Goal: Information Seeking & Learning: Learn about a topic

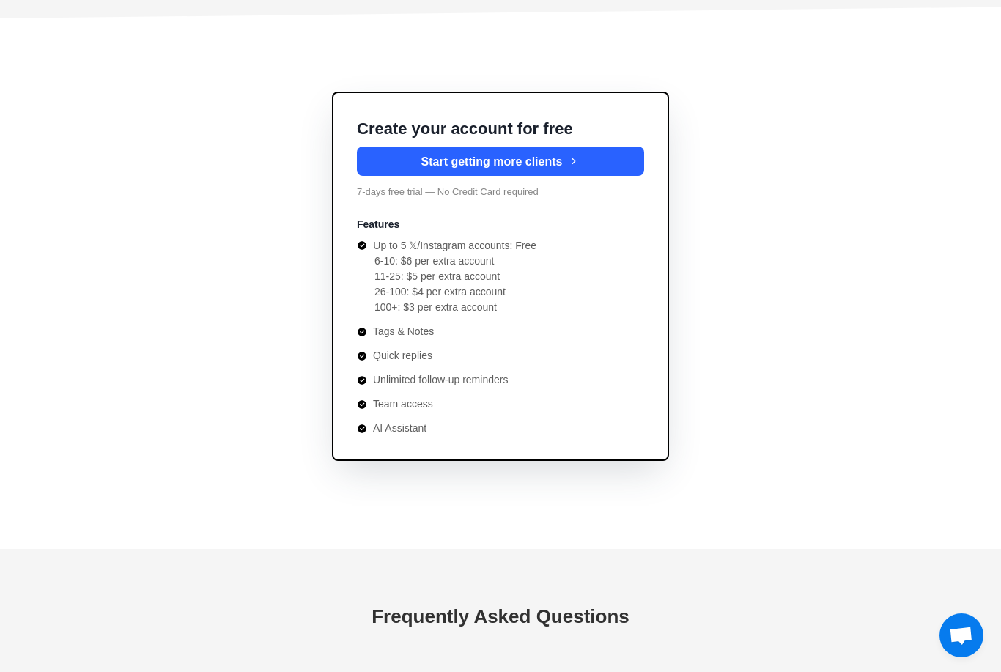
scroll to position [5205, 0]
click at [362, 330] on icon at bounding box center [361, 332] width 9 height 9
click at [358, 357] on icon at bounding box center [361, 356] width 9 height 9
click at [364, 361] on li "Quick replies" at bounding box center [500, 356] width 287 height 15
click at [366, 388] on ul "Up to 5 𝕏/Instagram accounts: Free 6-10: $6 per extra account 11-25: $5 per ext…" at bounding box center [500, 338] width 287 height 198
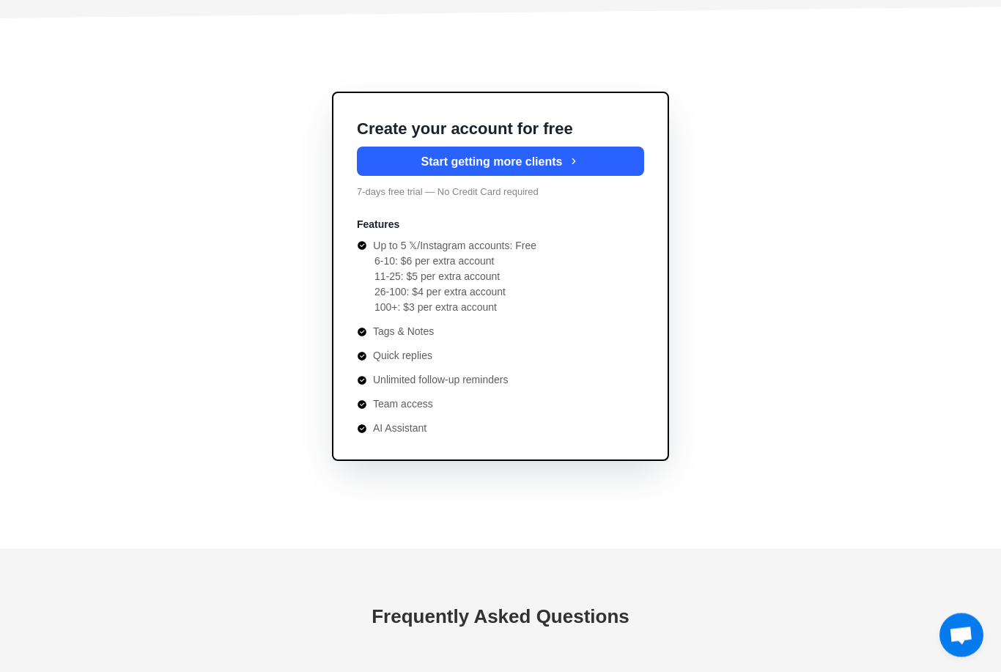
click at [366, 407] on icon at bounding box center [362, 405] width 10 height 10
click at [364, 439] on div "Create your account for free Start getting more clients 7-days free trial — No …" at bounding box center [500, 276] width 337 height 369
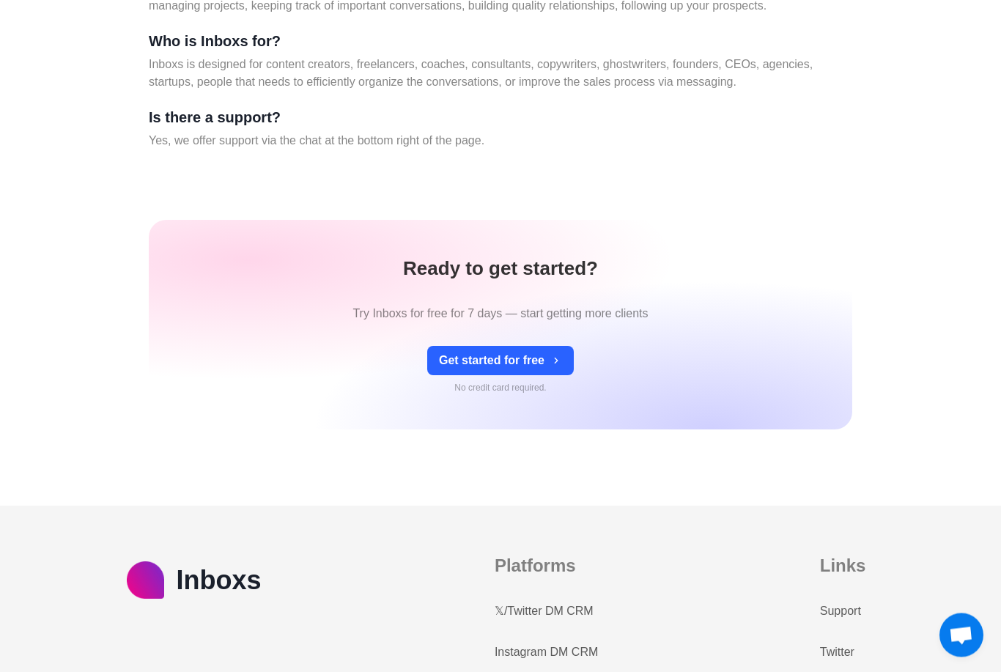
scroll to position [6037, 0]
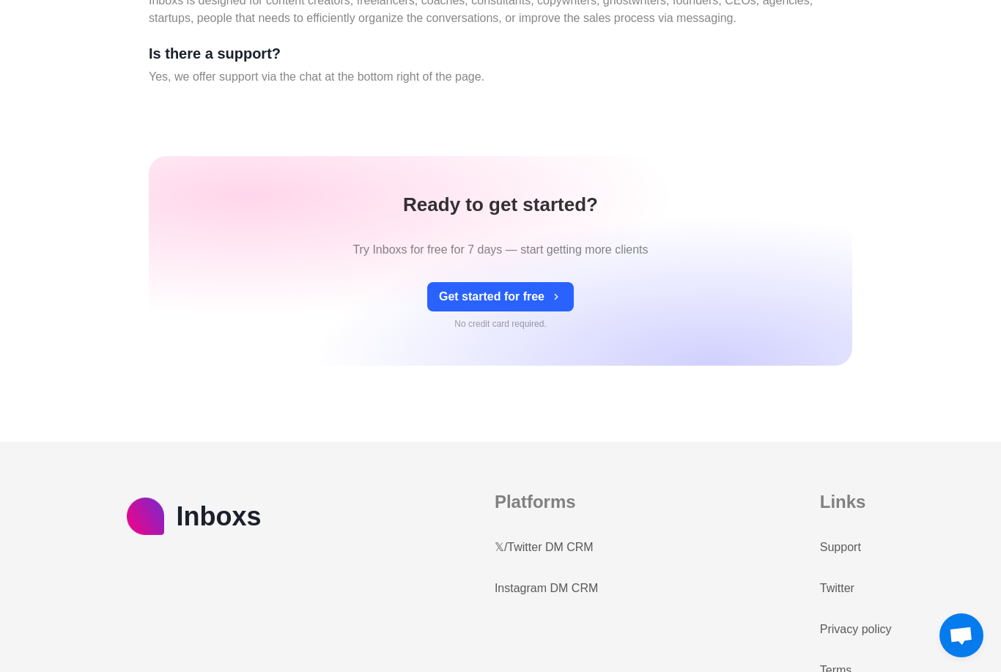
click at [522, 594] on link "Instagram DM CRM" at bounding box center [545, 588] width 103 height 18
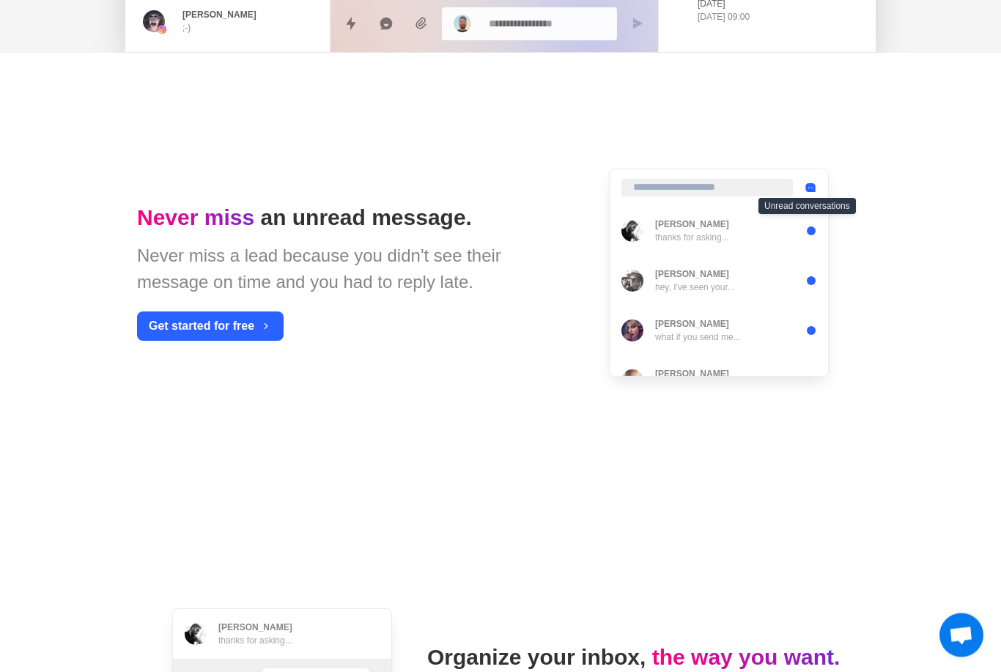
scroll to position [842, 0]
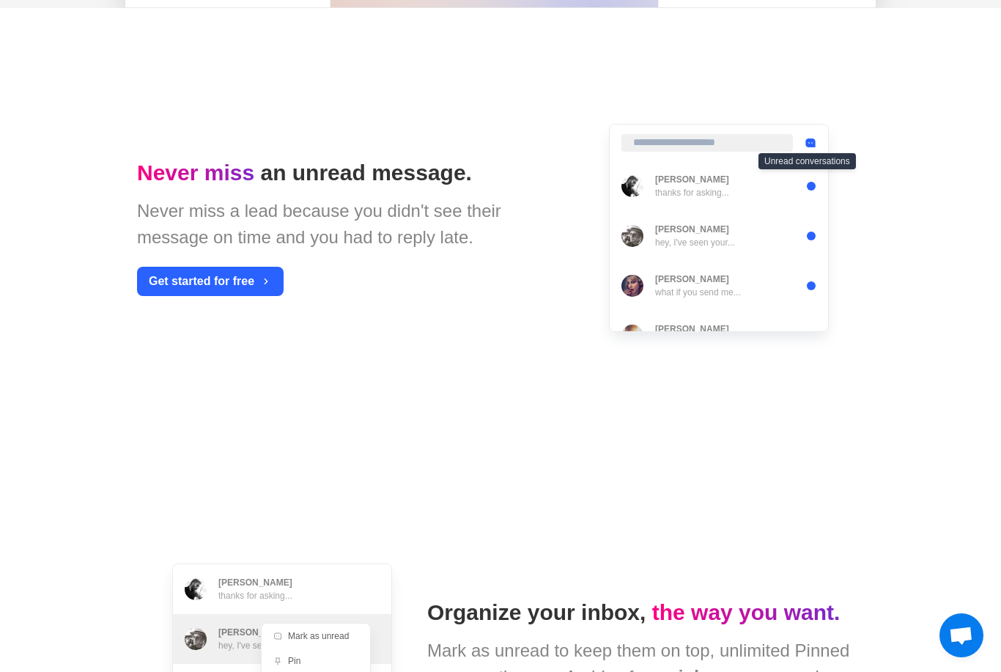
type textarea "*"
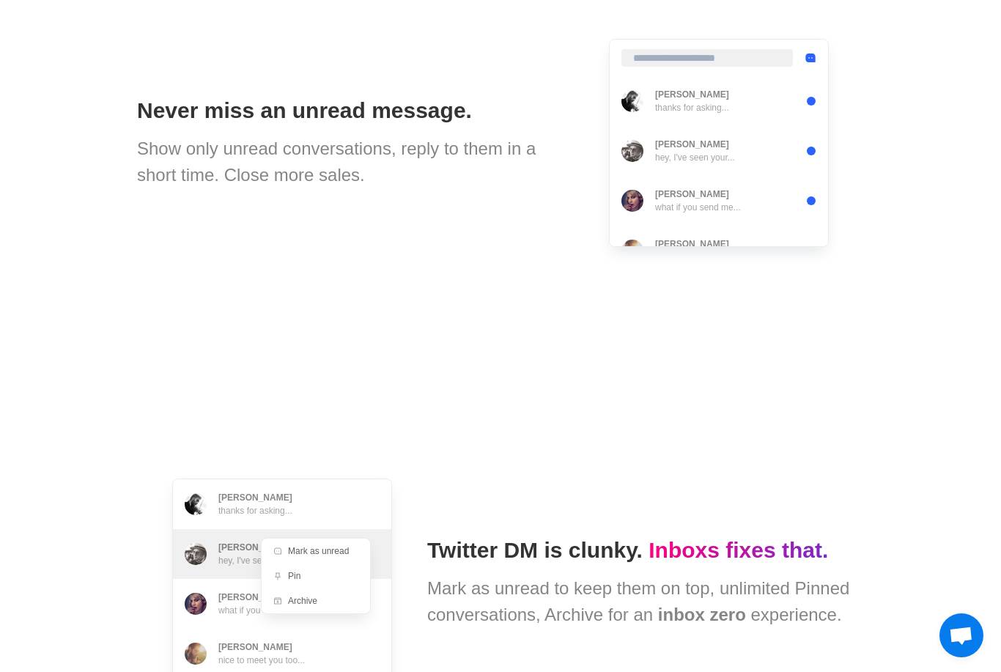
scroll to position [5492, 0]
